Goal: Information Seeking & Learning: Learn about a topic

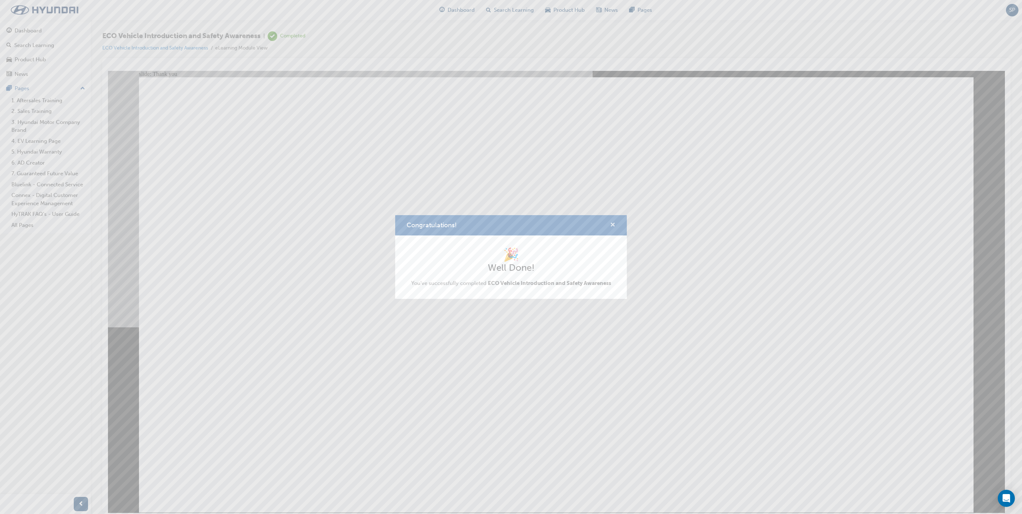
click at [613, 224] on span "cross-icon" at bounding box center [612, 225] width 5 height 6
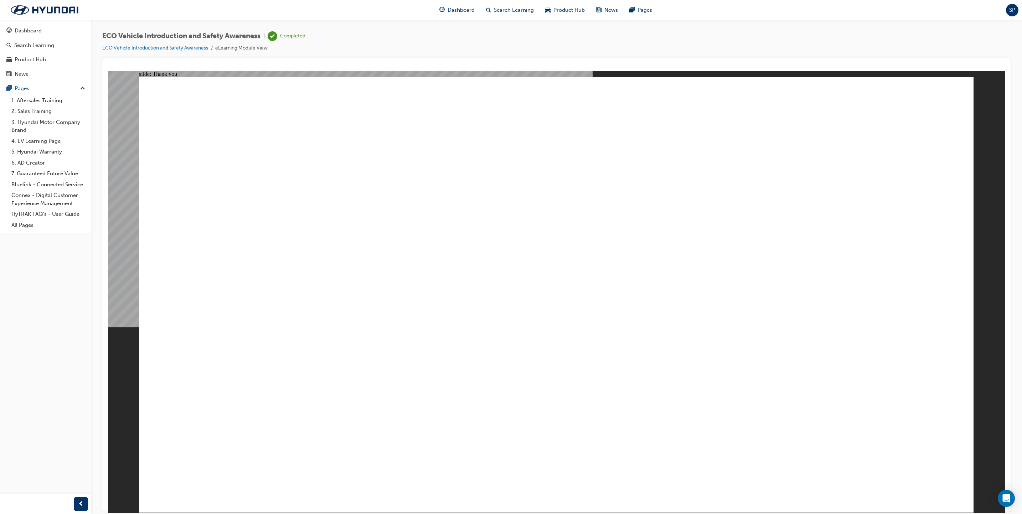
click at [463, 15] on div "Dashboard" at bounding box center [457, 10] width 47 height 15
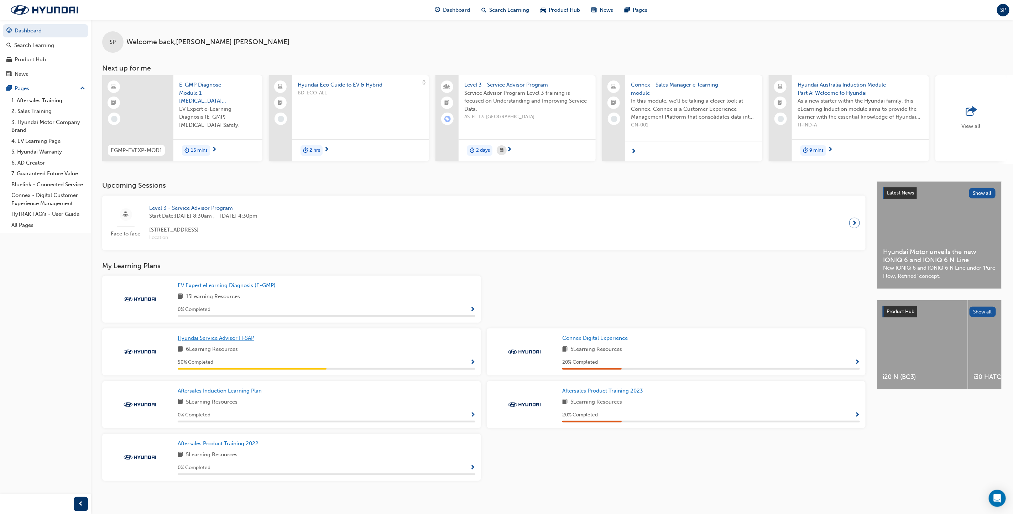
click at [229, 341] on span "Hyundai Service Advisor H-SAP" at bounding box center [216, 338] width 77 height 6
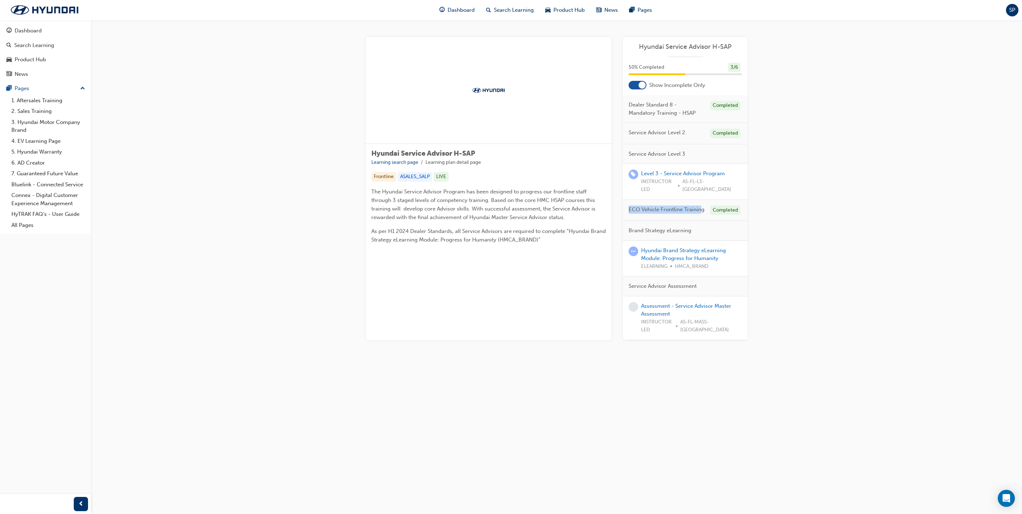
drag, startPoint x: 627, startPoint y: 201, endPoint x: 701, endPoint y: 196, distance: 74.3
click at [701, 200] on div "ECO Vehicle Frontline Training Completed" at bounding box center [685, 210] width 125 height 21
drag, startPoint x: 701, startPoint y: 196, endPoint x: 699, endPoint y: 200, distance: 4.6
click at [699, 206] on span "ECO Vehicle Frontline Training" at bounding box center [666, 210] width 76 height 8
click at [695, 340] on div "Learning Plan Hyundai Service Advisor H-SAP 50 % Completed 3 / 6 Show Incomplet…" at bounding box center [685, 188] width 125 height 303
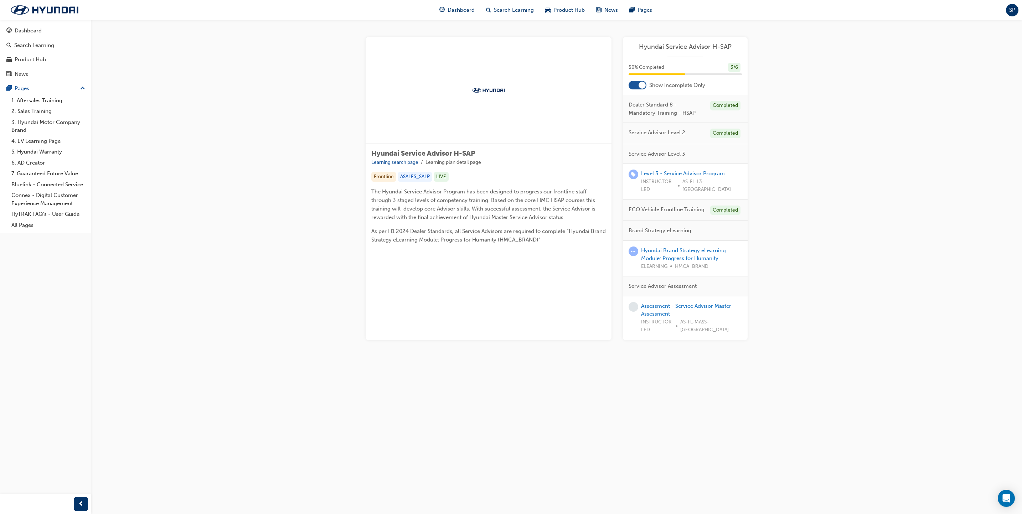
drag, startPoint x: 794, startPoint y: 349, endPoint x: 706, endPoint y: 372, distance: 91.0
click at [790, 351] on div "Hyundai Service Advisor H-SAP Learning search page Learning plan detail page Hy…" at bounding box center [556, 197] width 931 height 354
click at [685, 363] on div "Hyundai Service Advisor H-SAP Learning search page Learning plan detail page Hy…" at bounding box center [556, 200] width 405 height 326
drag, startPoint x: 756, startPoint y: 337, endPoint x: 724, endPoint y: 356, distance: 37.3
click at [756, 337] on div "Hyundai Service Advisor H-SAP Learning search page Learning plan detail page Hy…" at bounding box center [556, 200] width 405 height 326
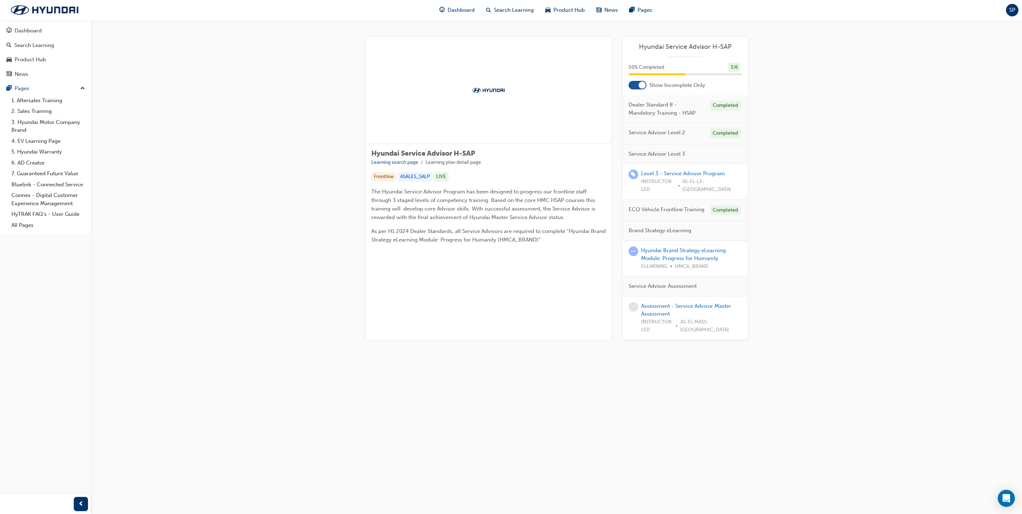
click at [704, 340] on div "Learning Plan Hyundai Service Advisor H-SAP 50 % Completed 3 / 6 Show Incomplet…" at bounding box center [685, 188] width 125 height 303
click at [701, 340] on div "Learning Plan Hyundai Service Advisor H-SAP 50 % Completed 3 / 6 Show Incomplet…" at bounding box center [685, 188] width 125 height 303
click at [793, 374] on div "Hyundai Service Advisor H-SAP Learning search page Learning plan detail page Hy…" at bounding box center [556, 197] width 931 height 354
